Goal: Task Accomplishment & Management: Manage account settings

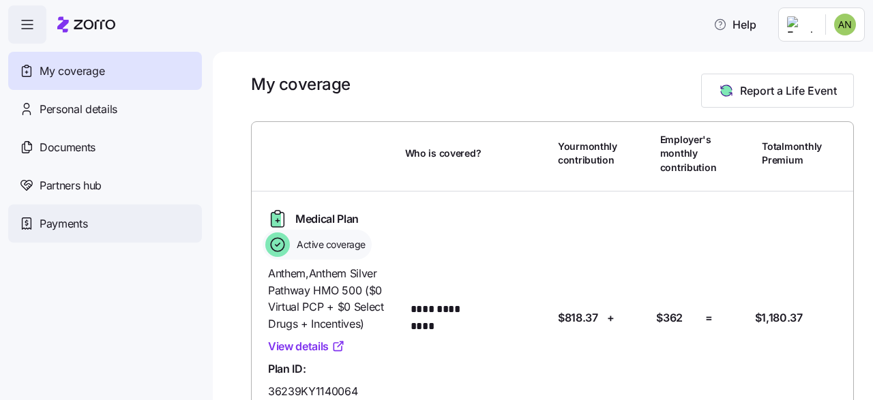
click at [158, 232] on div "Payments" at bounding box center [105, 224] width 194 height 38
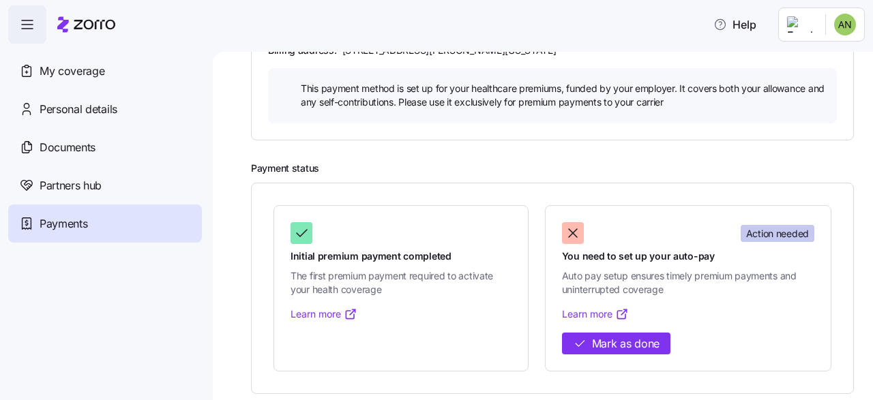
scroll to position [403, 0]
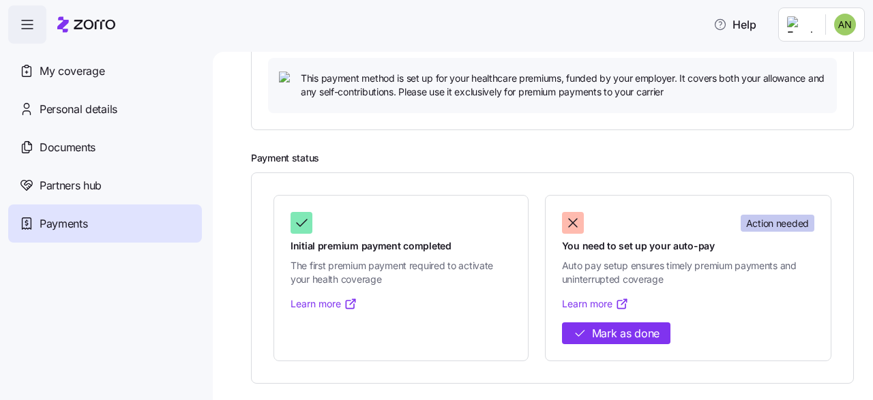
click at [586, 301] on link "Learn more" at bounding box center [595, 304] width 67 height 14
click at [646, 327] on span "Mark as done" at bounding box center [625, 333] width 67 height 17
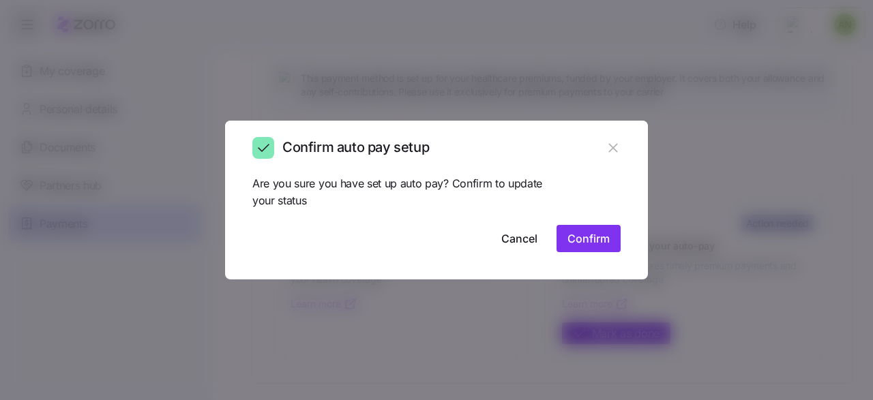
click at [600, 236] on span "Confirm" at bounding box center [588, 238] width 42 height 16
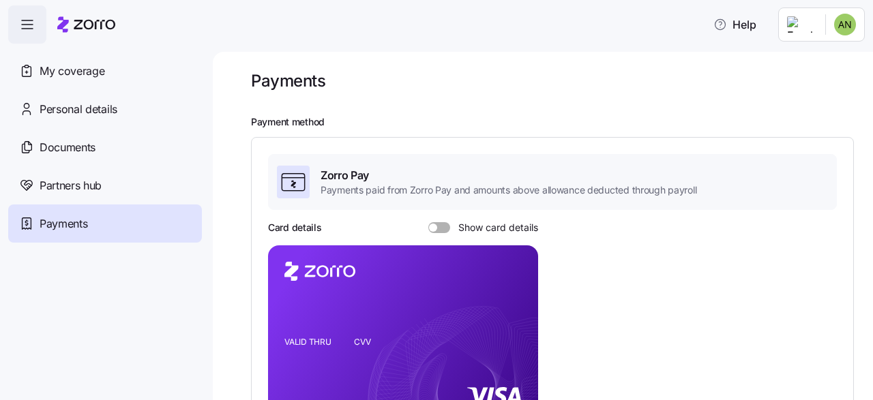
scroll to position [0, 0]
